Goal: Task Accomplishment & Management: Use online tool/utility

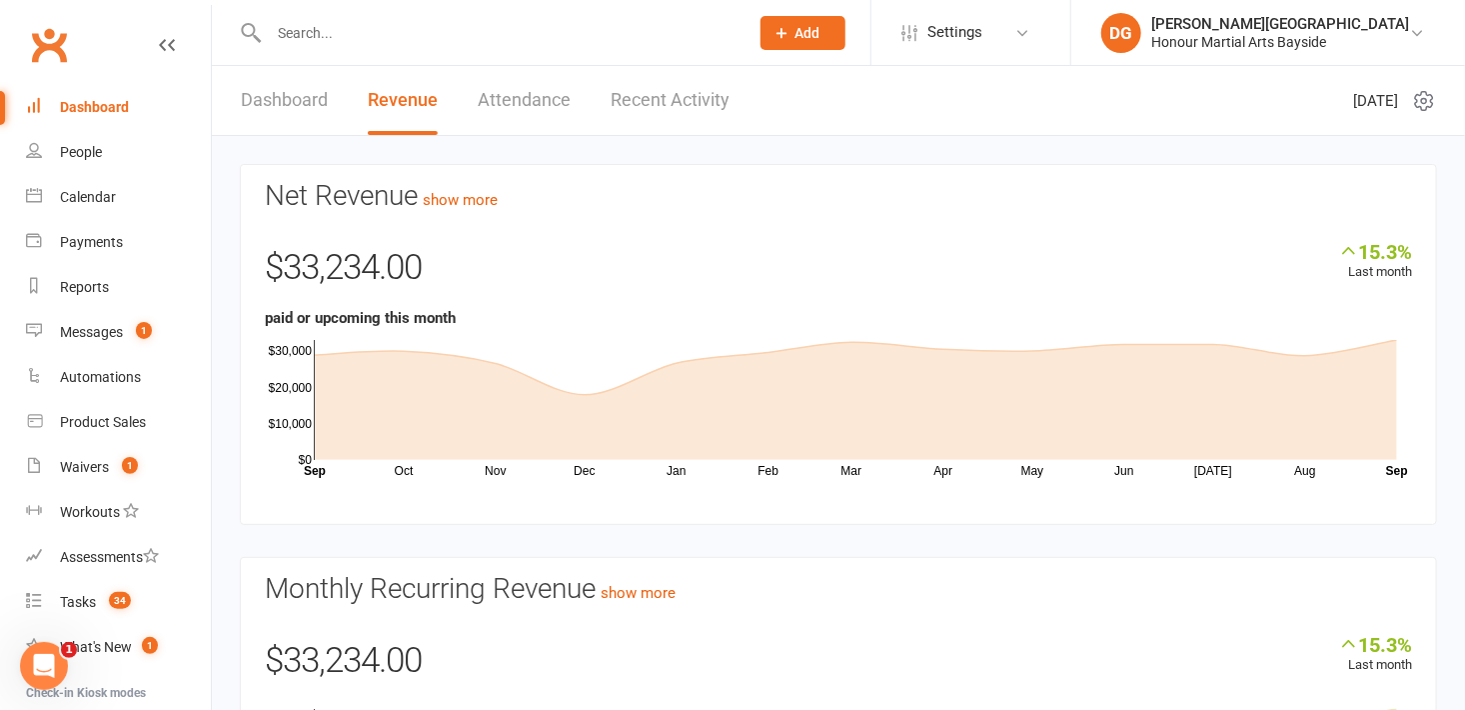
scroll to position [206, 0]
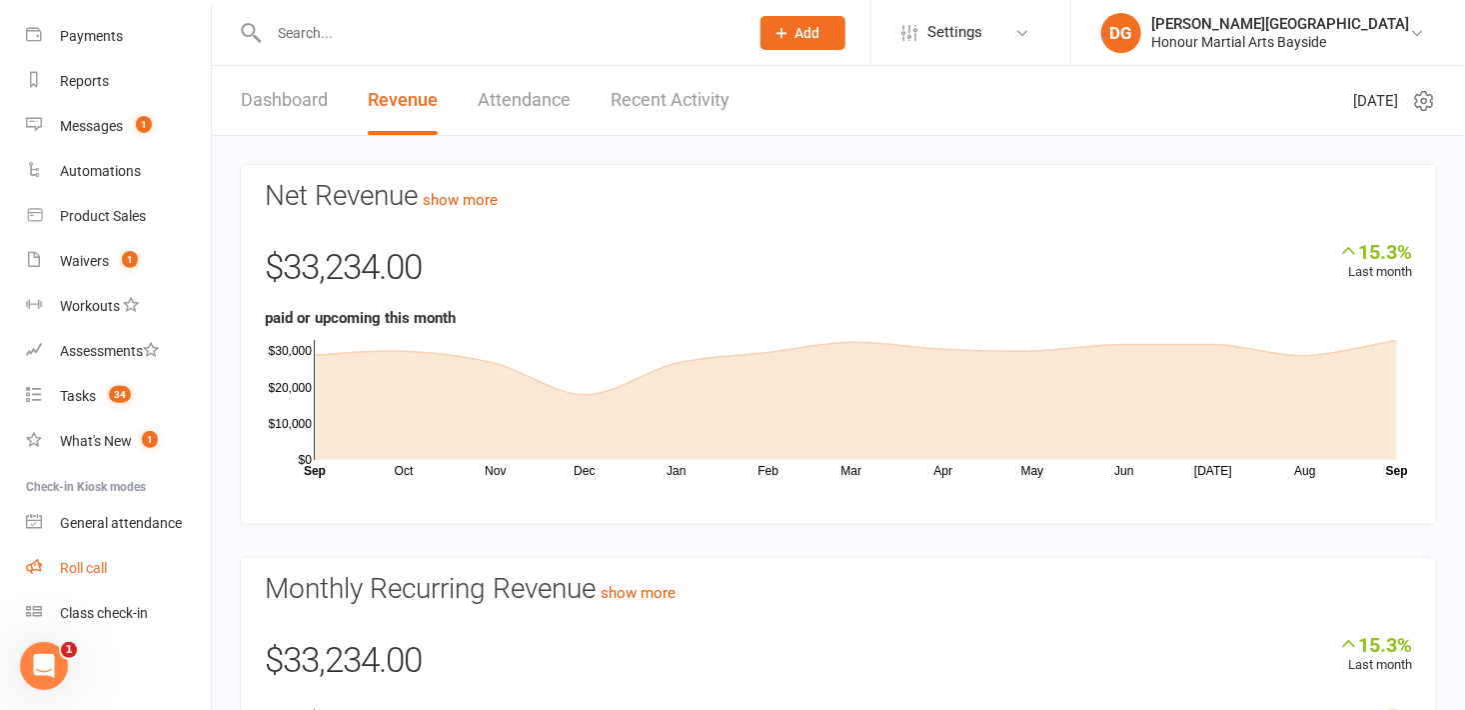
click at [92, 566] on div "Roll call" at bounding box center [83, 568] width 47 height 16
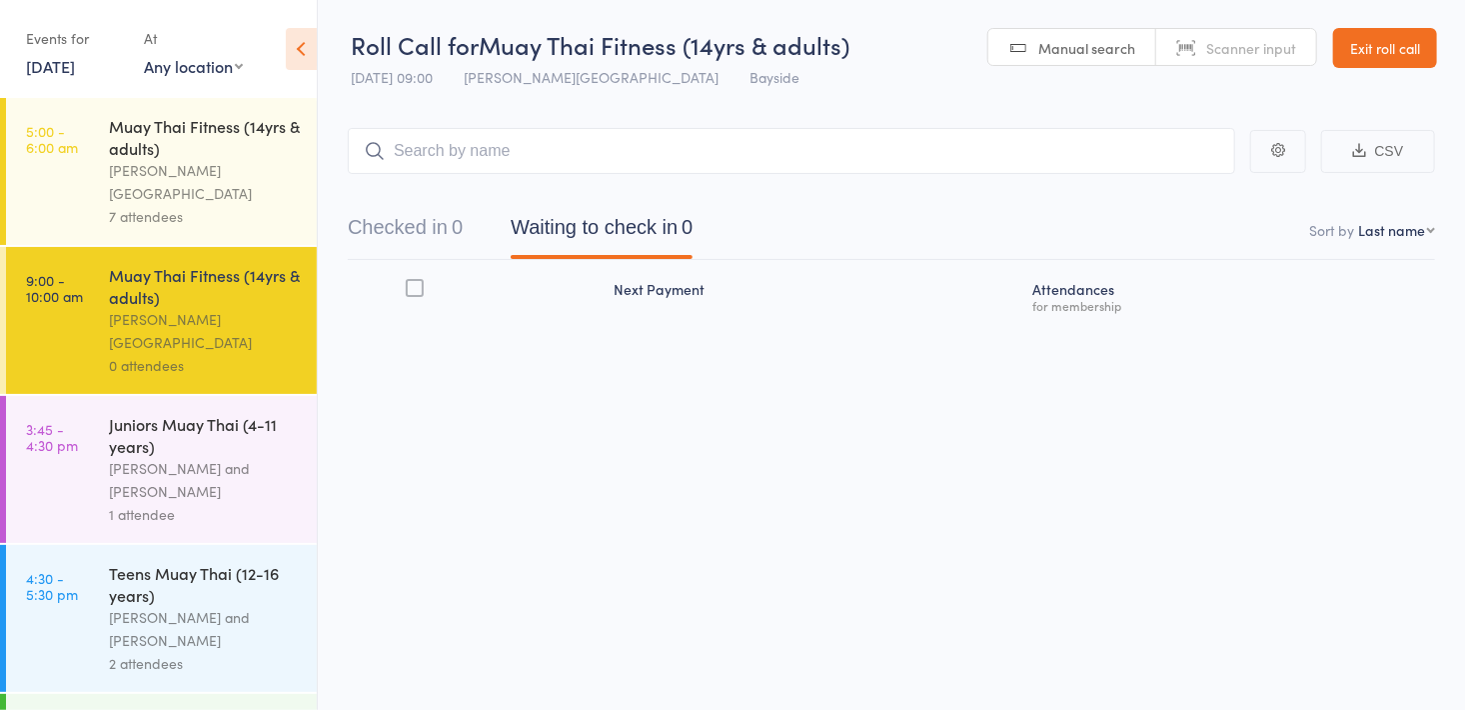
click at [1074, 58] on link "Manual search" at bounding box center [1072, 48] width 168 height 38
type input "0061"
